Goal: Navigation & Orientation: Find specific page/section

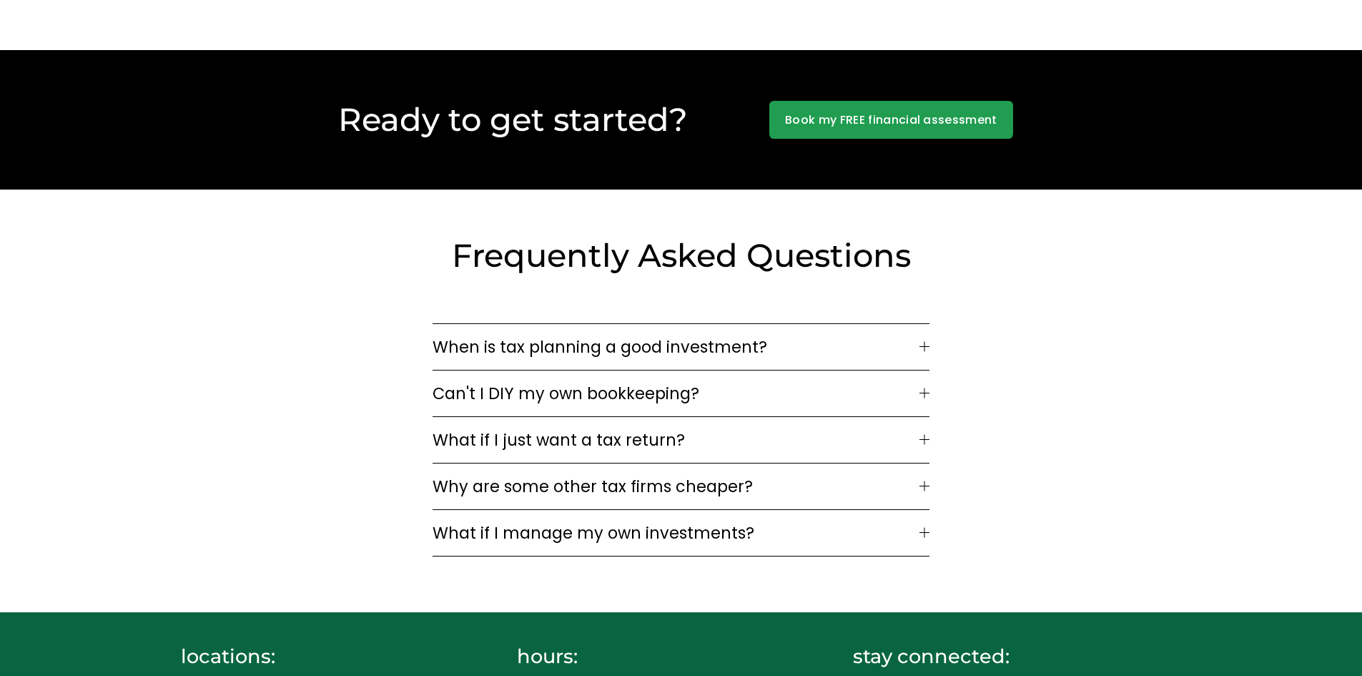
scroll to position [4135, 0]
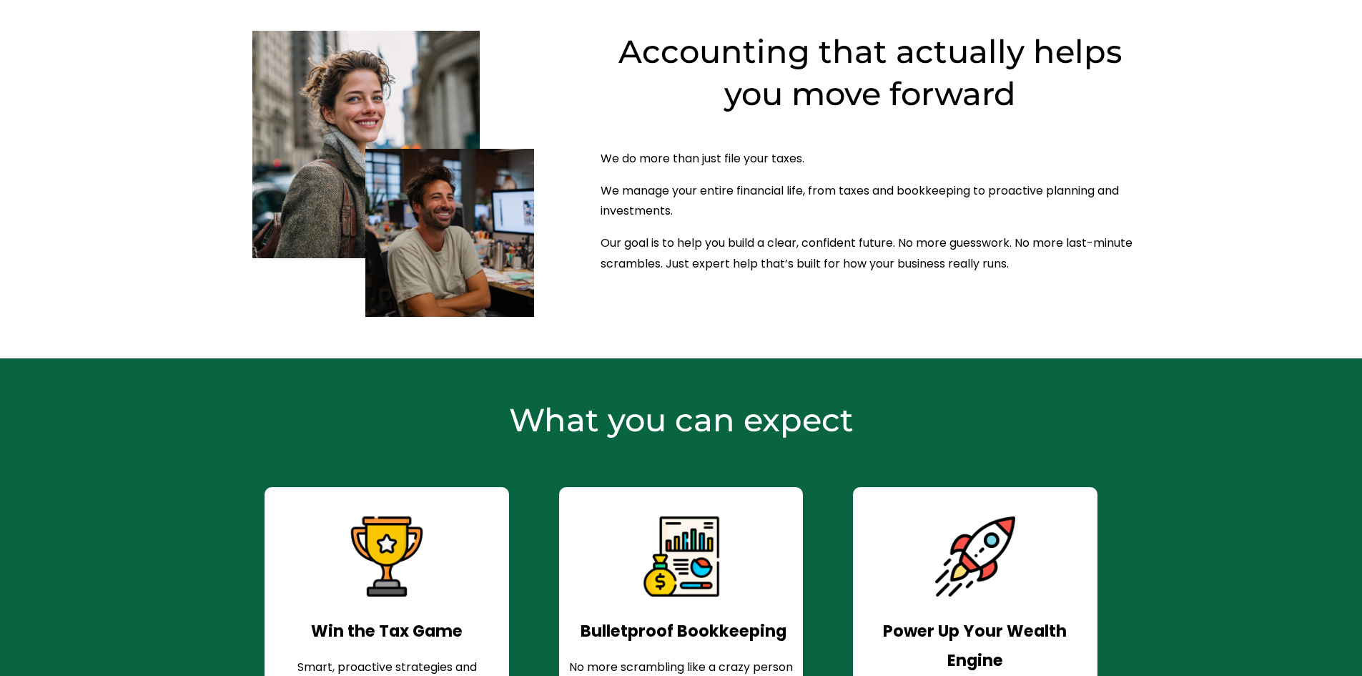
scroll to position [0, 0]
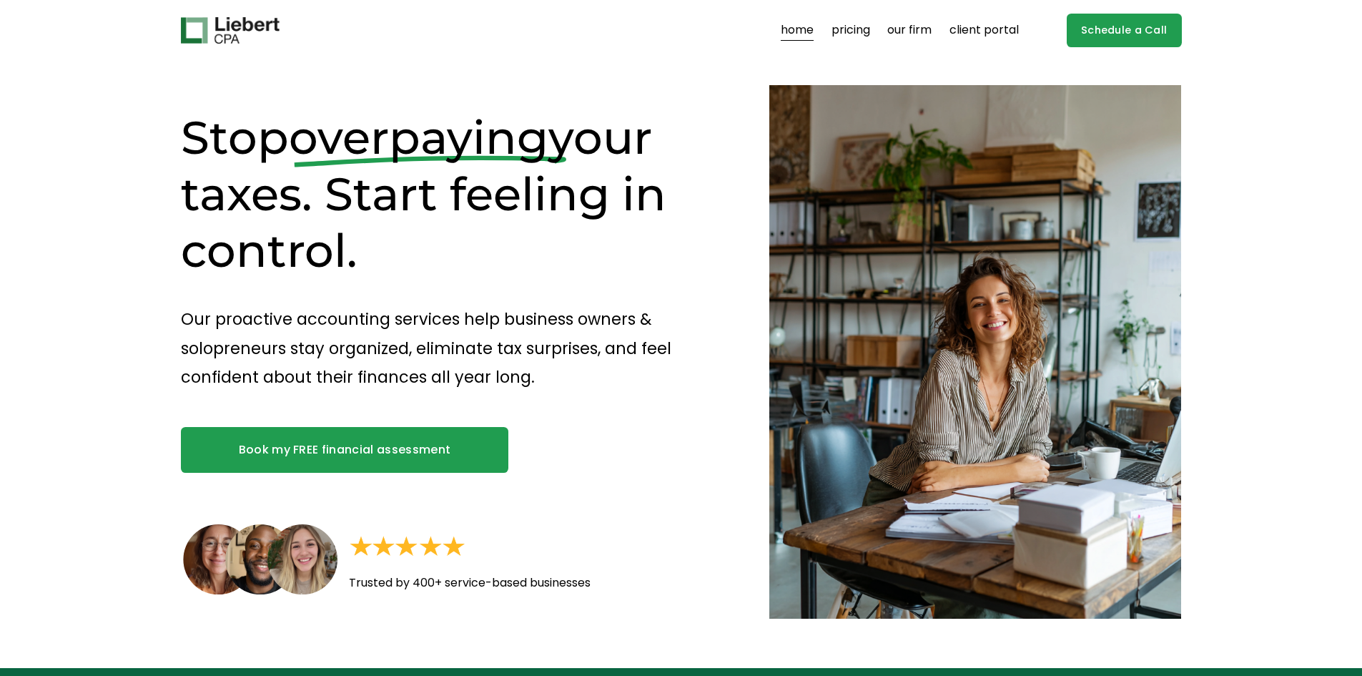
click at [919, 34] on link "our firm" at bounding box center [909, 30] width 44 height 23
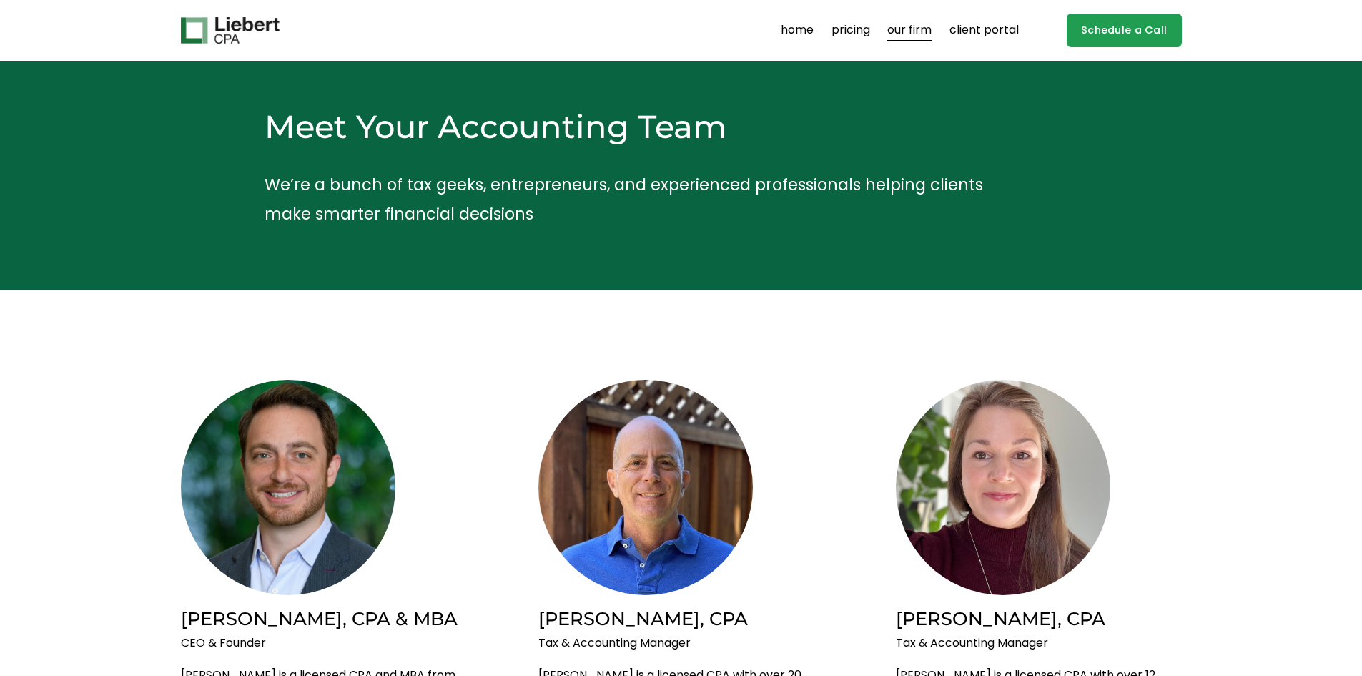
click at [220, 30] on img at bounding box center [230, 30] width 99 height 27
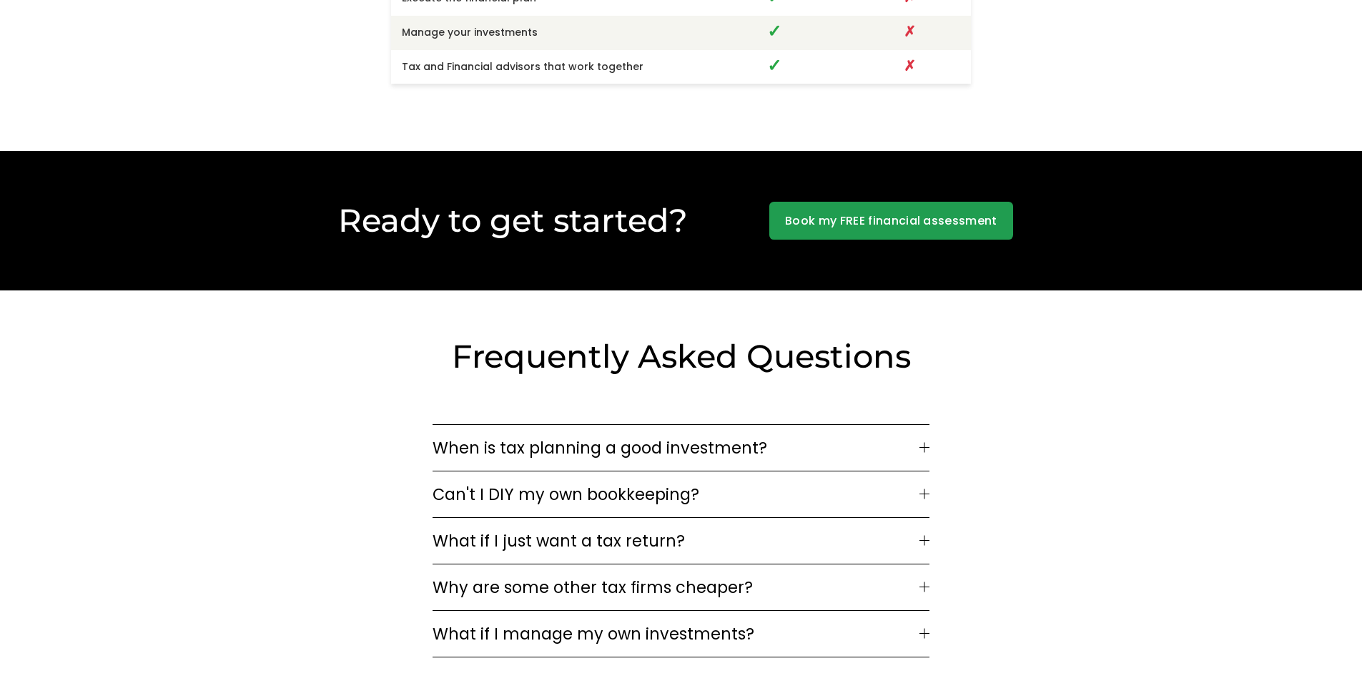
scroll to position [4492, 0]
